Goal: Information Seeking & Learning: Compare options

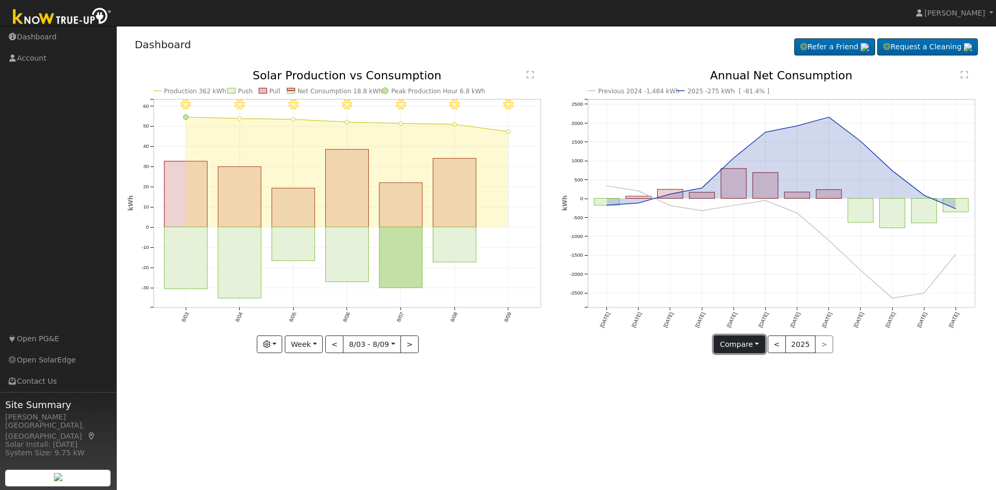
click at [749, 339] on button "Compare" at bounding box center [739, 344] width 51 height 18
click at [741, 365] on link "Compare Previous" at bounding box center [754, 365] width 81 height 15
click at [820, 345] on div "< 2025 >" at bounding box center [800, 344] width 66 height 18
click at [167, 49] on link "Dashboard" at bounding box center [163, 44] width 57 height 12
